Goal: Task Accomplishment & Management: Use online tool/utility

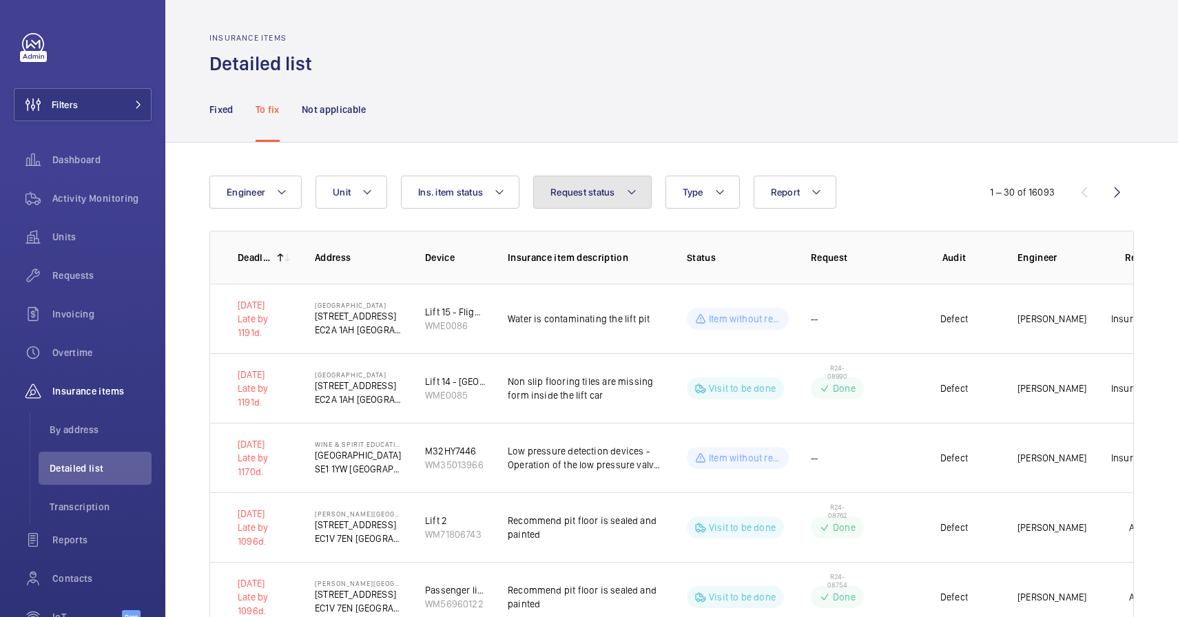
click at [598, 202] on button "Request status" at bounding box center [592, 192] width 119 height 33
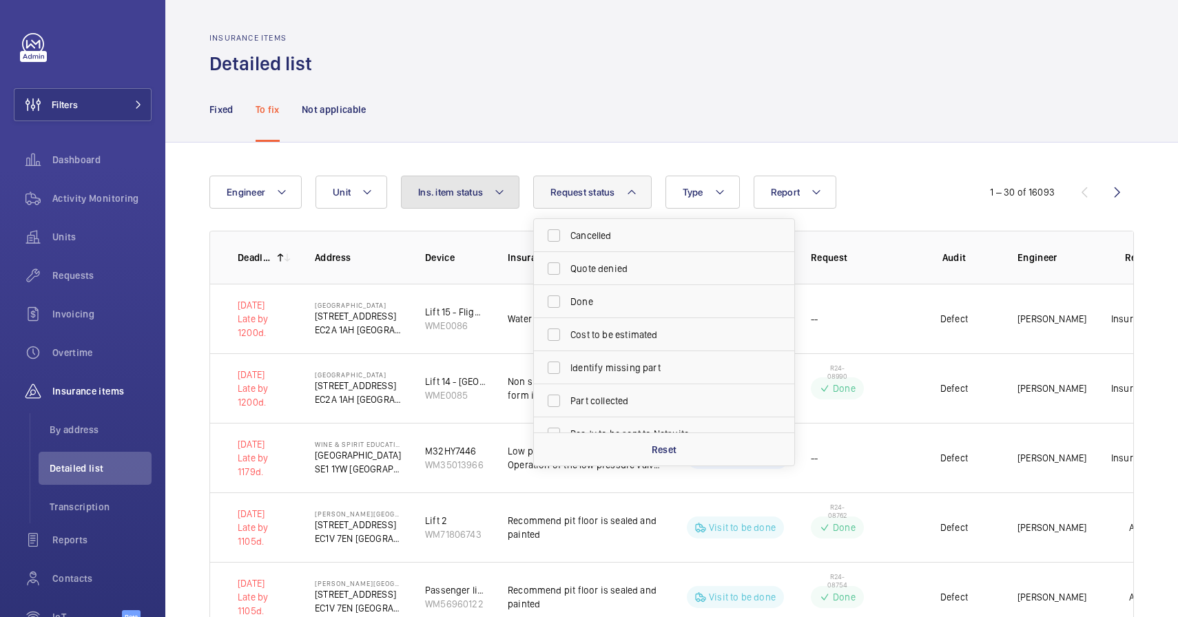
click at [492, 193] on button "Ins. item status" at bounding box center [460, 192] width 119 height 33
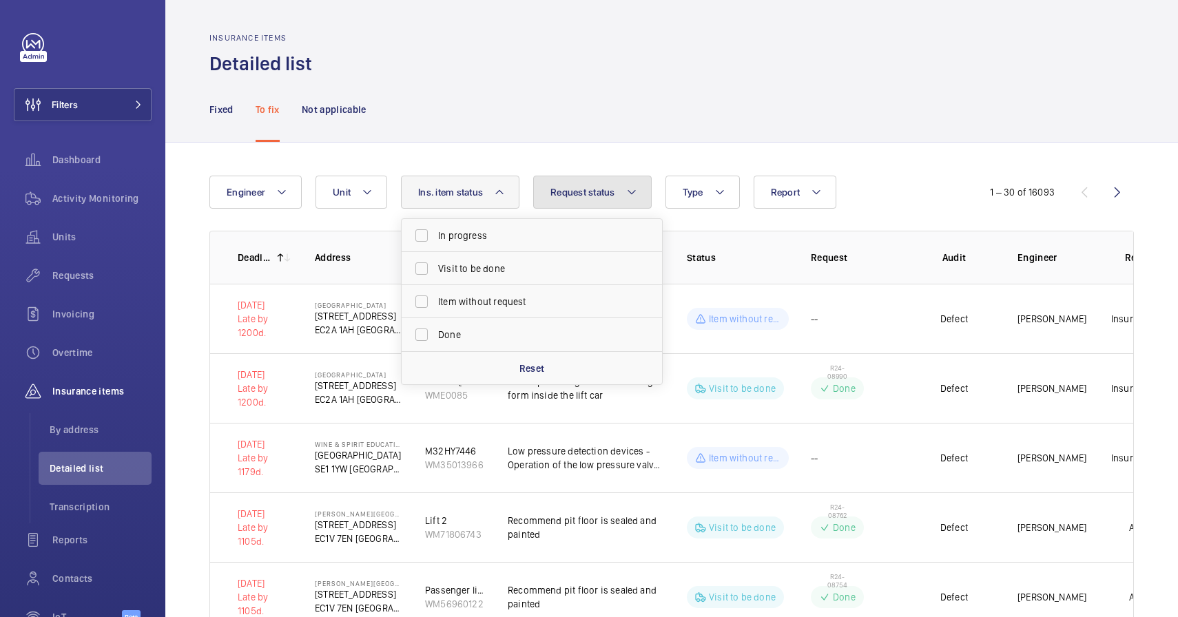
click at [569, 204] on button "Request status" at bounding box center [592, 192] width 119 height 33
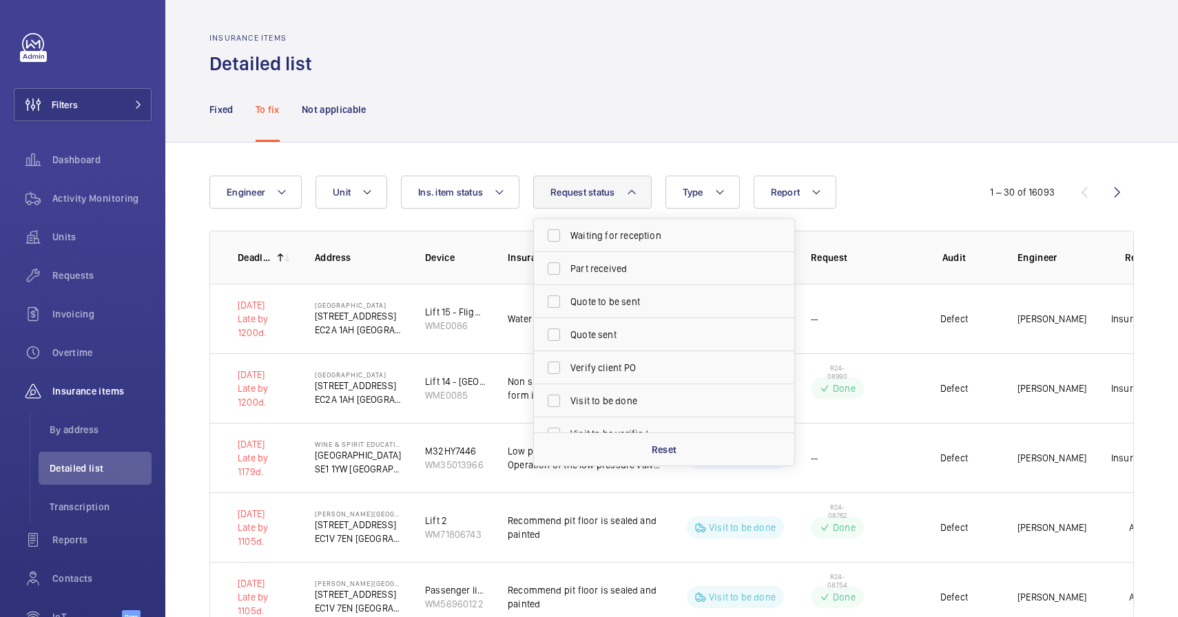
scroll to position [283, 0]
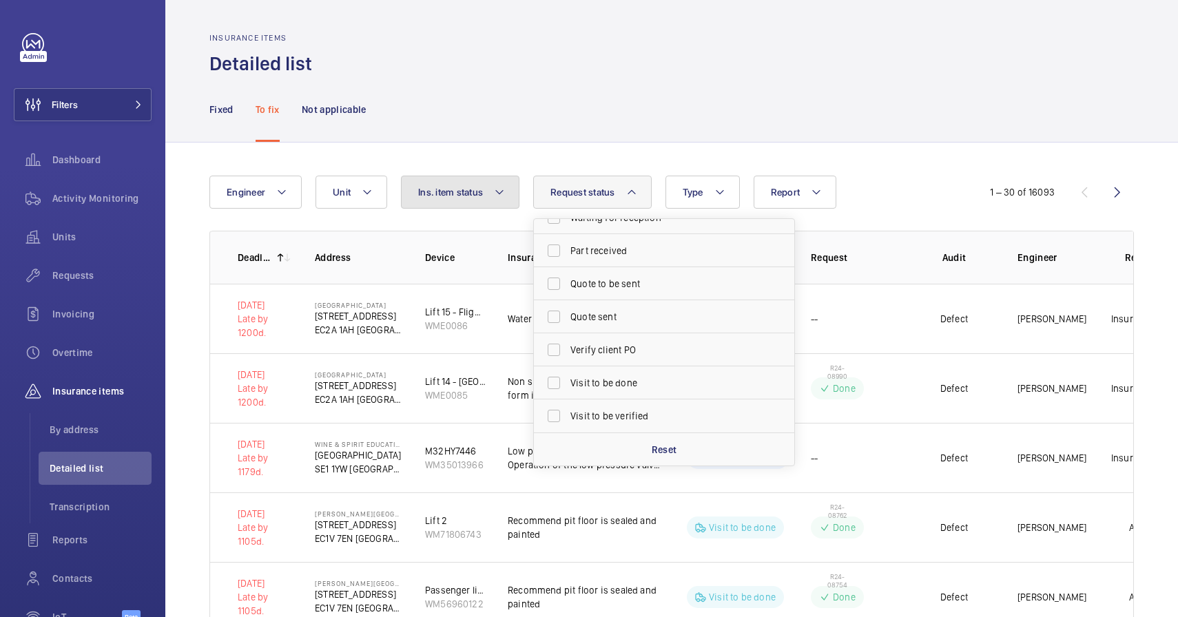
click at [476, 193] on span "Ins. item status" at bounding box center [450, 192] width 65 height 11
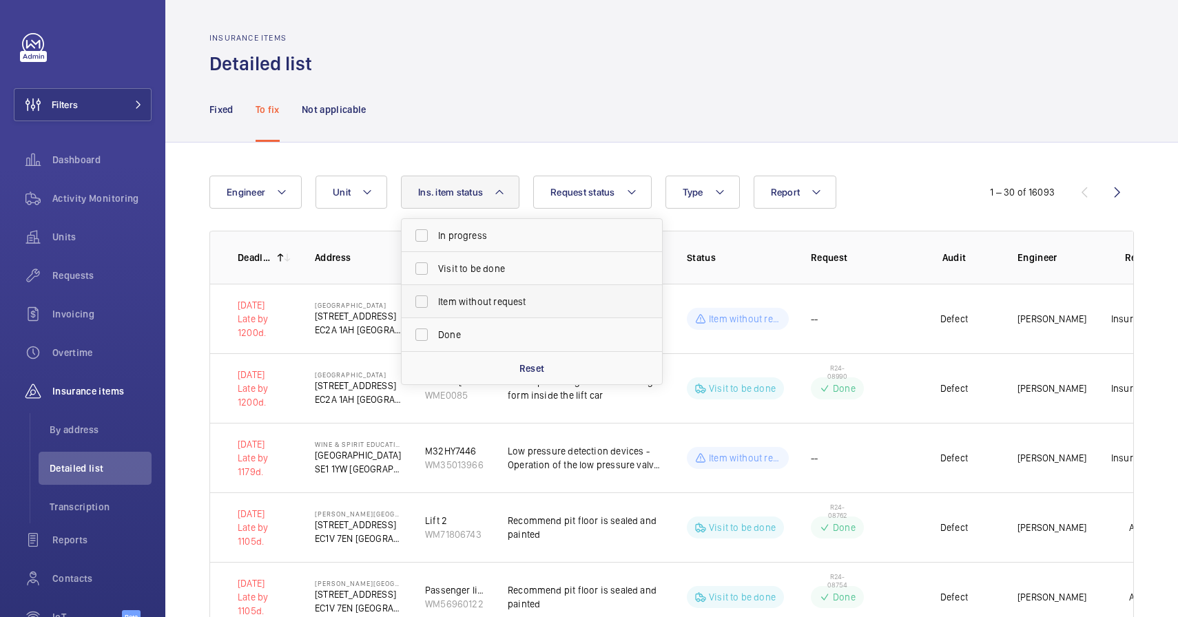
click at [455, 300] on span "Item without request" at bounding box center [532, 302] width 189 height 14
click at [435, 300] on input "Item without request" at bounding box center [422, 302] width 28 height 28
checkbox input "true"
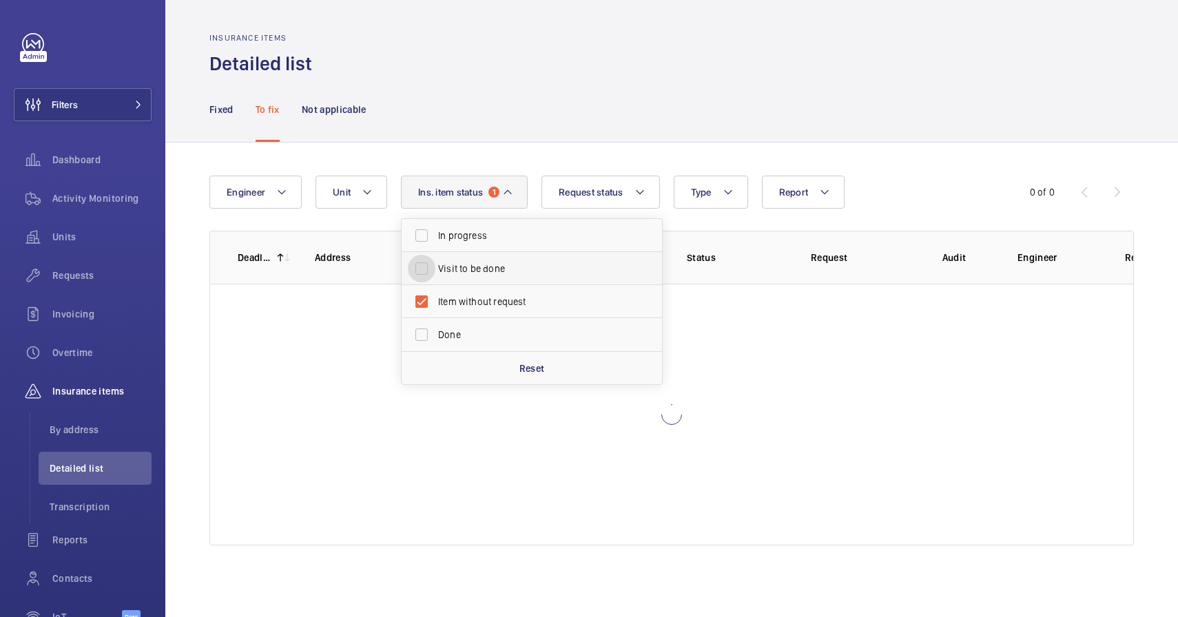
click at [422, 274] on input "Visit to be done" at bounding box center [422, 269] width 28 height 28
checkbox input "true"
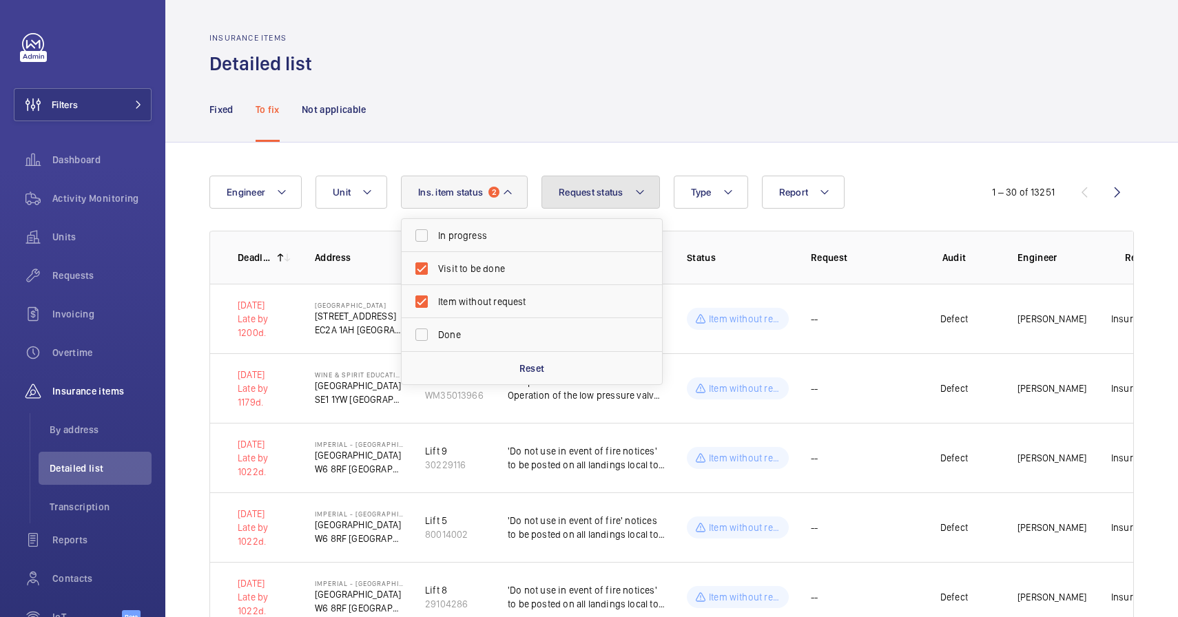
click at [605, 194] on span "Request status" at bounding box center [591, 192] width 65 height 11
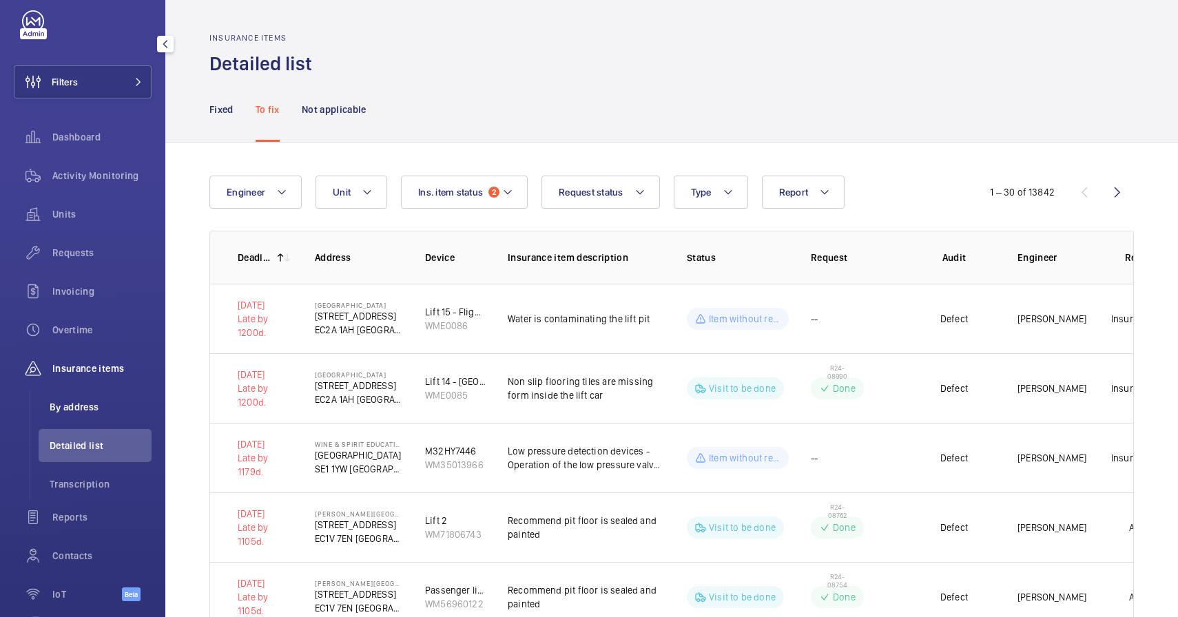
scroll to position [27, 0]
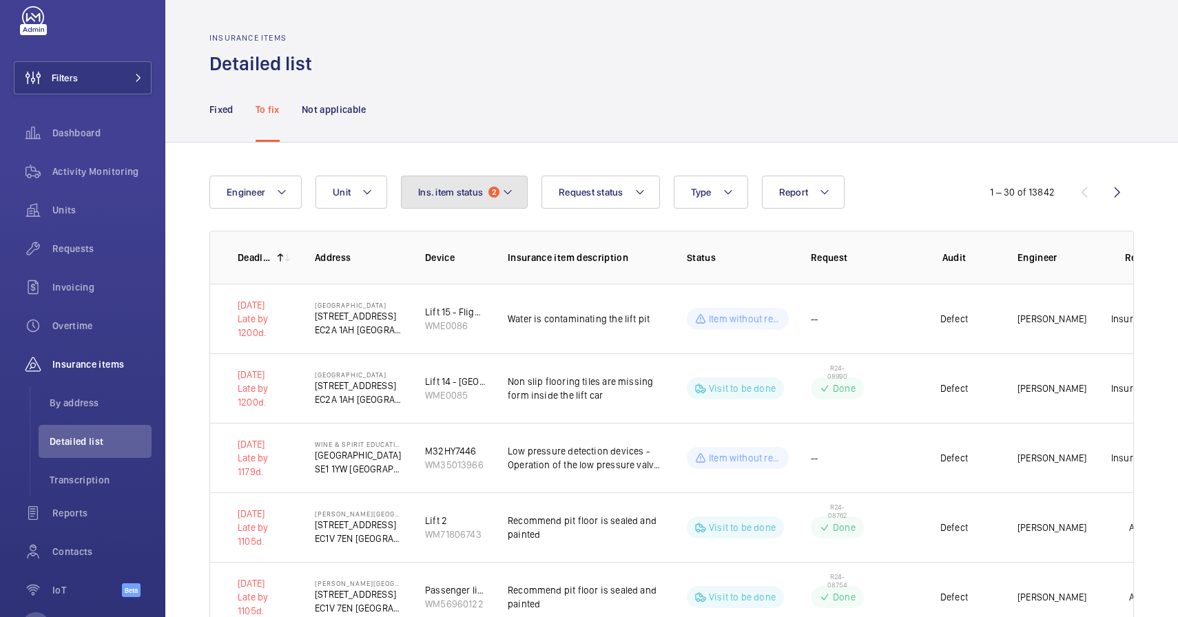
click at [490, 207] on button "Ins. item status 2" at bounding box center [464, 192] width 127 height 33
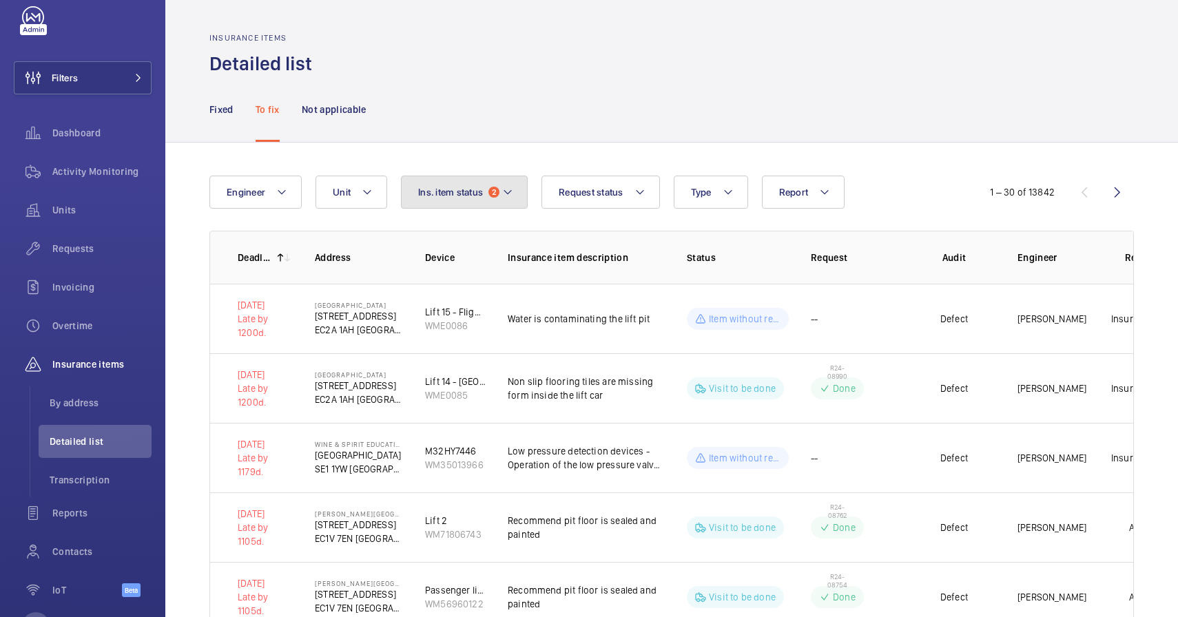
click at [513, 195] on button "Ins. item status 2" at bounding box center [464, 192] width 127 height 33
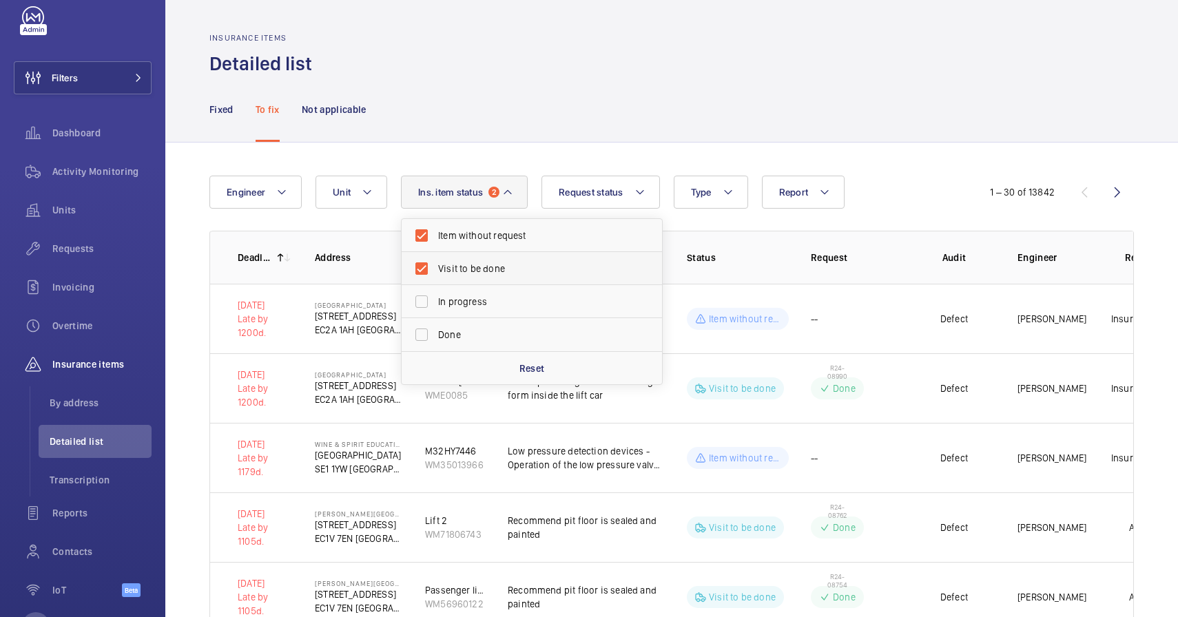
click at [473, 274] on span "Visit to be done" at bounding box center [532, 269] width 189 height 14
click at [435, 274] on input "Visit to be done" at bounding box center [422, 269] width 28 height 28
checkbox input "false"
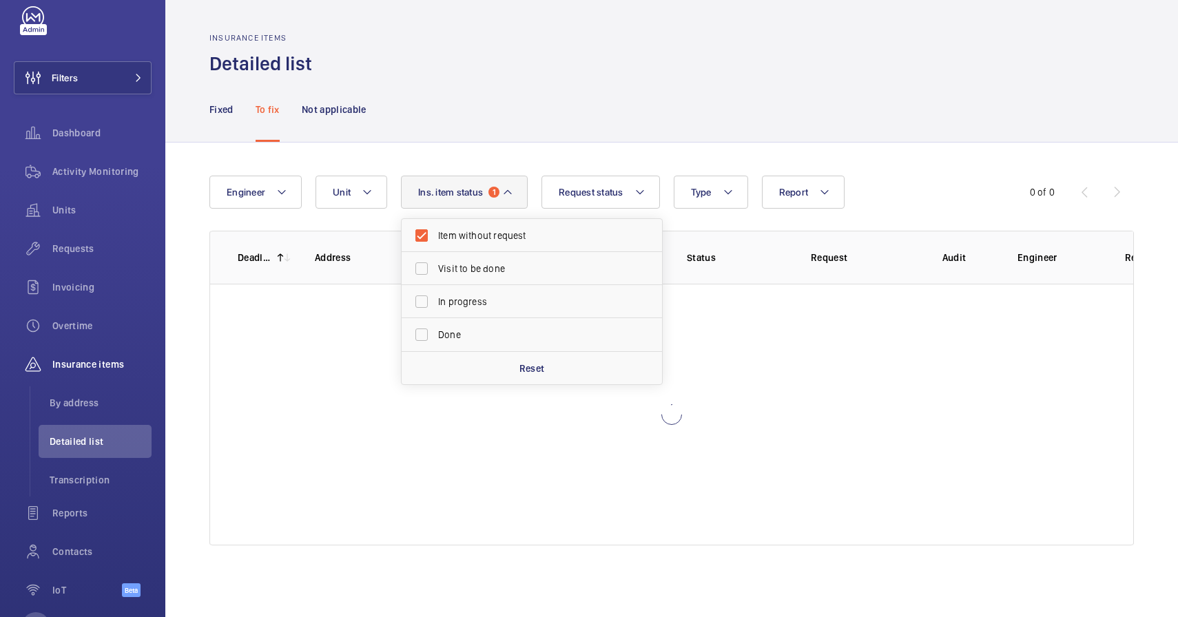
click at [308, 362] on div at bounding box center [671, 415] width 923 height 262
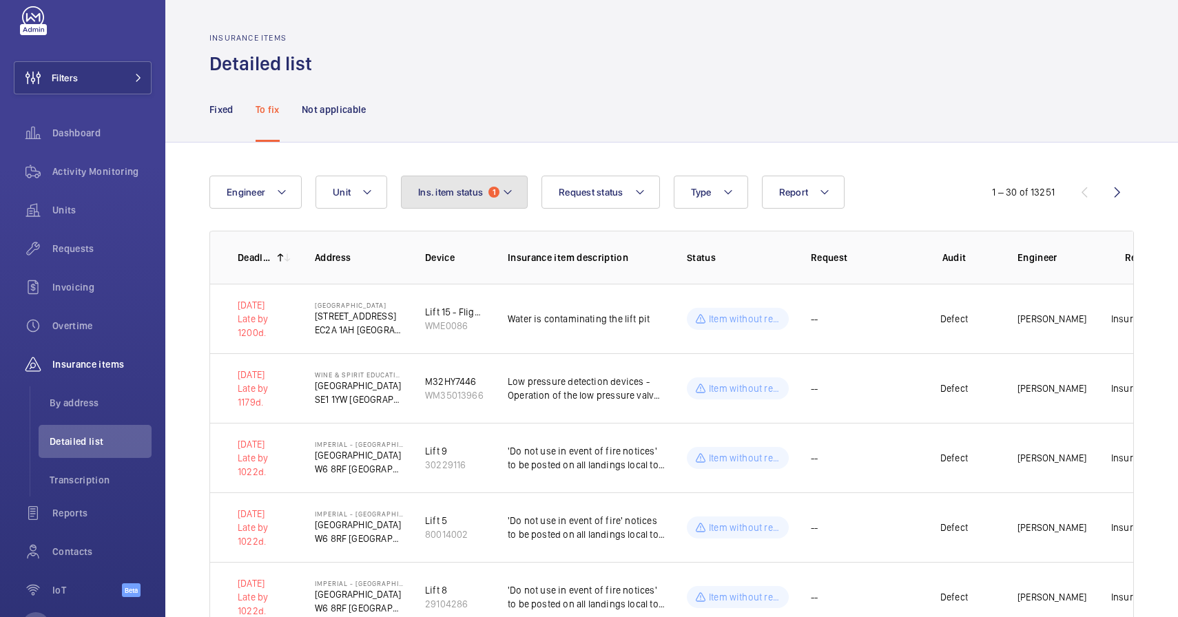
click at [473, 194] on span "Ins. item status" at bounding box center [450, 192] width 65 height 11
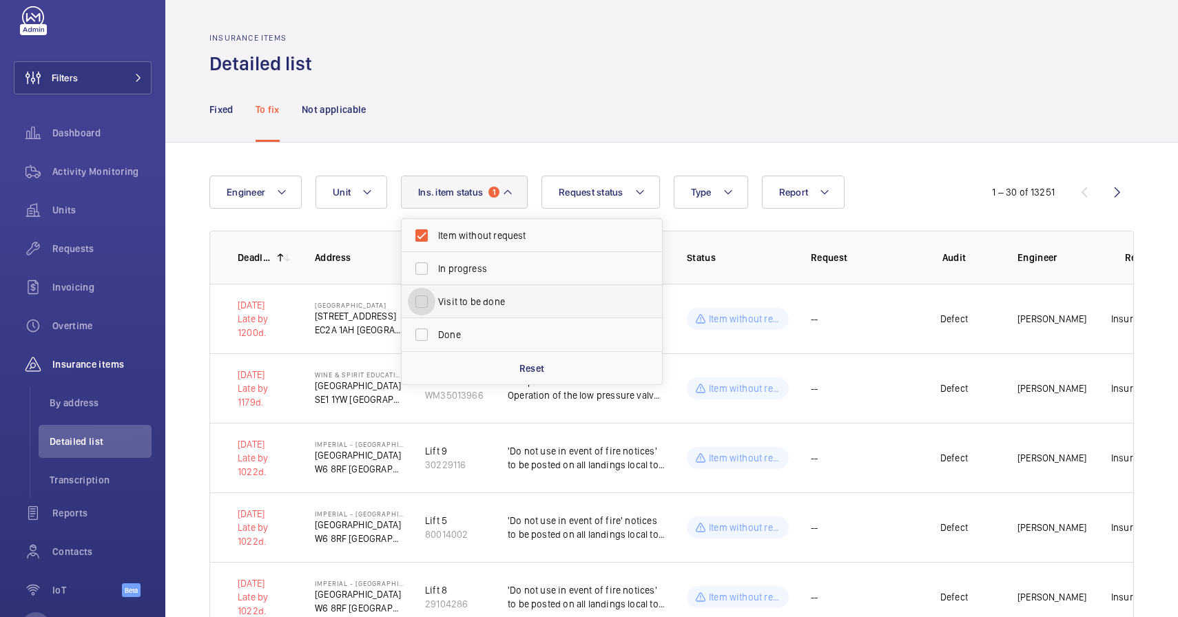
click at [418, 301] on input "Visit to be done" at bounding box center [422, 302] width 28 height 28
checkbox input "true"
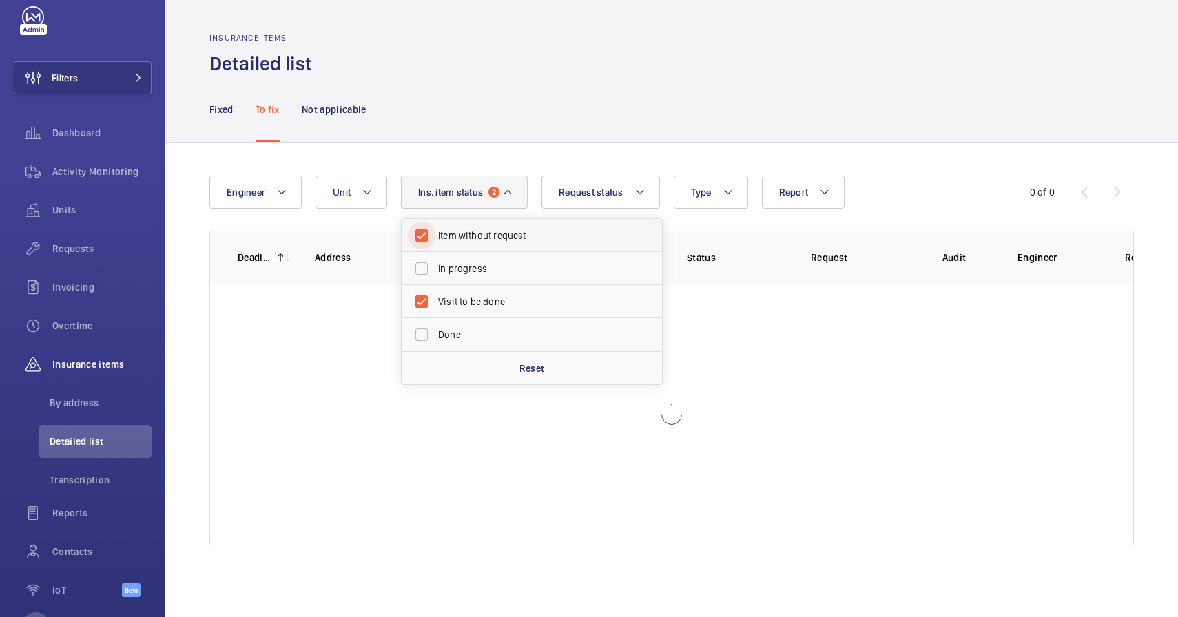
click at [420, 243] on input "Item without request" at bounding box center [422, 236] width 28 height 28
checkbox input "false"
click at [511, 159] on div "Engineer Unit Report Request status Ins. item status 1 Item without request In …" at bounding box center [671, 361] width 1013 height 436
